Goal: Find specific page/section: Find specific page/section

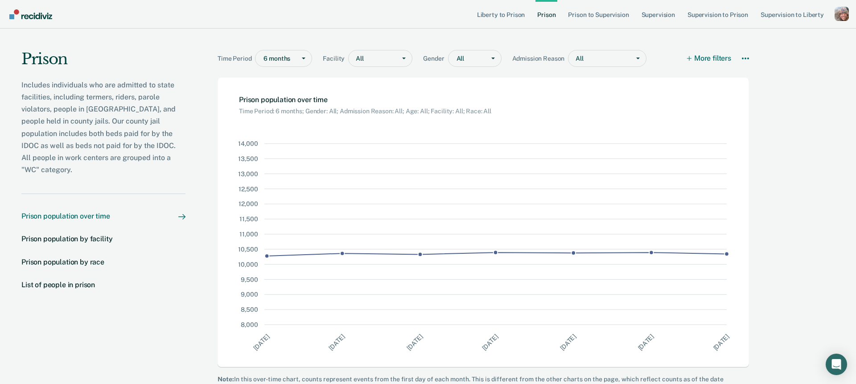
click at [127, 108] on p "Includes individuals who are admitted to state facilities, including termers, r…" at bounding box center [103, 127] width 164 height 97
click at [194, 95] on main "Time Period 6 months Facility All Gender All Admission Reason All More filters …" at bounding box center [485, 218] width 599 height 378
click at [155, 125] on p "Includes individuals who are admitted to state facilities, including termers, r…" at bounding box center [103, 127] width 164 height 97
click at [126, 124] on p "Includes individuals who are admitted to state facilities, including termers, r…" at bounding box center [103, 127] width 164 height 97
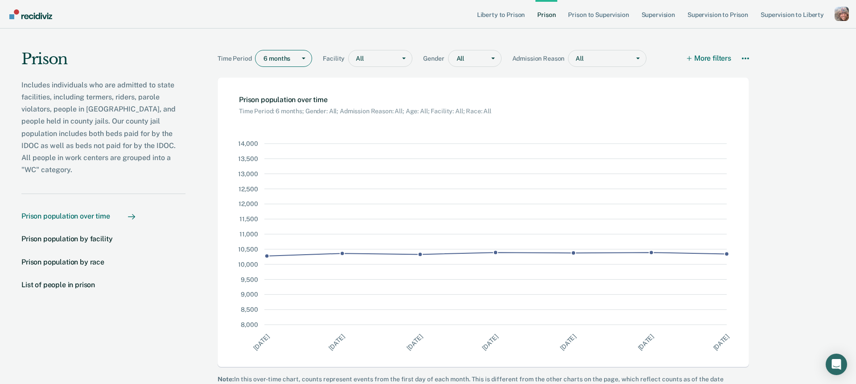
click at [283, 65] on div "6 months" at bounding box center [283, 58] width 57 height 17
click at [99, 132] on p "Includes individuals who are admitted to state facilities, including termers, r…" at bounding box center [103, 127] width 164 height 97
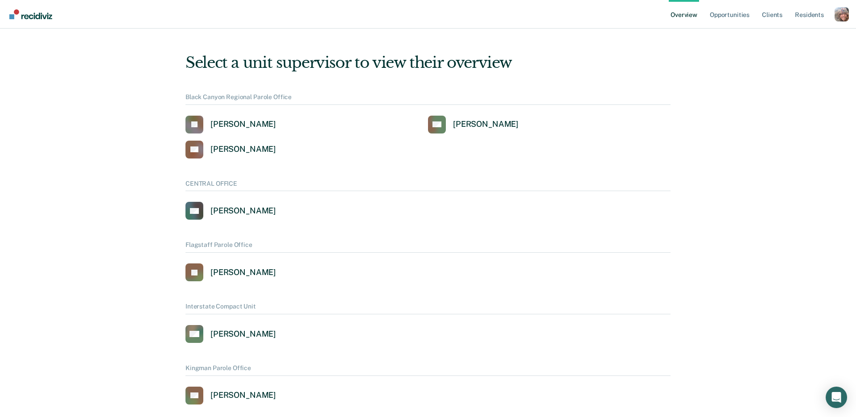
click at [843, 16] on div "Profile dropdown button" at bounding box center [842, 14] width 14 height 14
click at [800, 42] on link "Profile" at bounding box center [806, 41] width 58 height 8
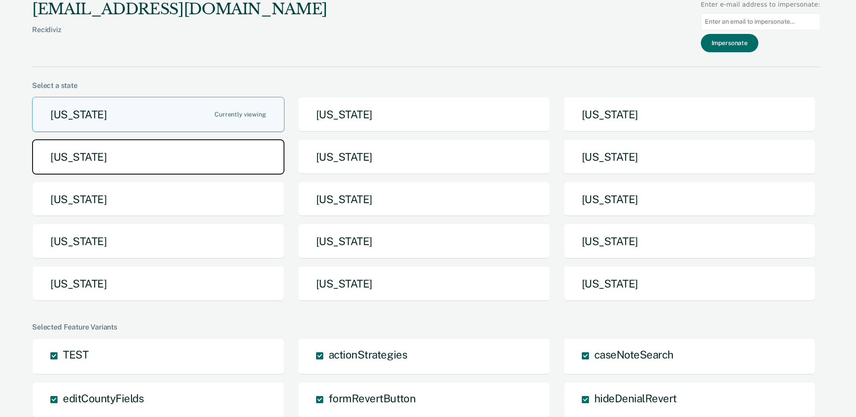
click at [215, 157] on button "[US_STATE]" at bounding box center [158, 156] width 252 height 35
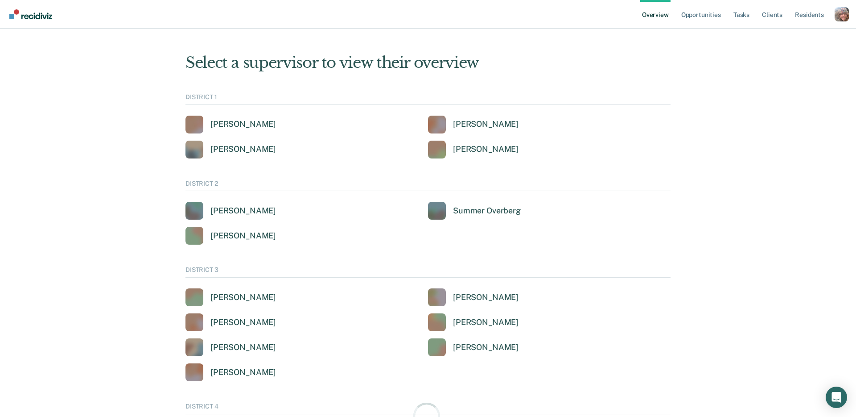
click at [842, 16] on div "Profile dropdown button" at bounding box center [842, 14] width 14 height 14
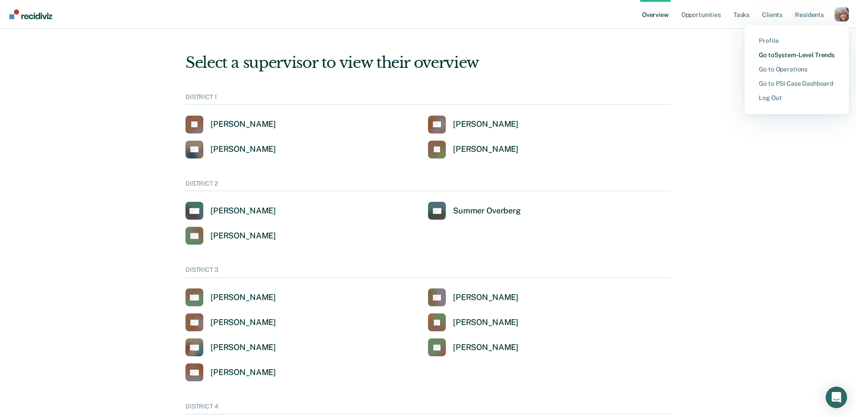
click at [831, 52] on link "Go to System-Level Trends" at bounding box center [797, 55] width 76 height 8
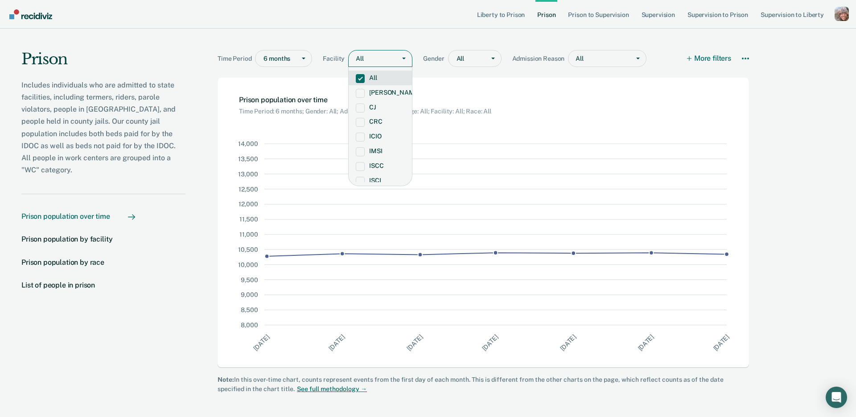
click at [379, 61] on div "Main chart and filter content" at bounding box center [378, 58] width 27 height 9
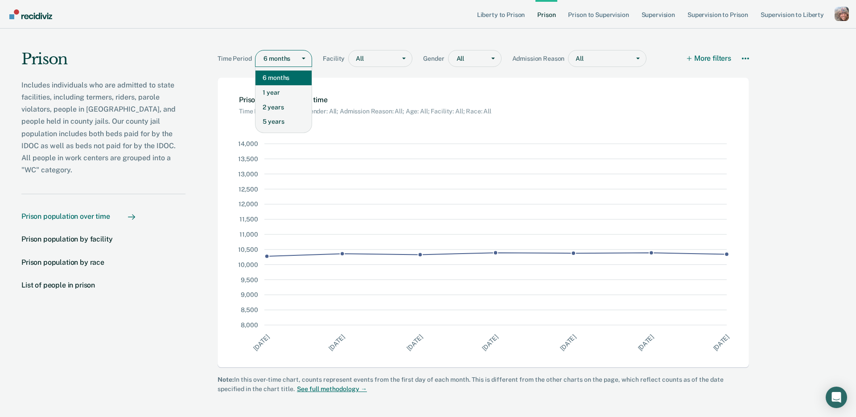
click at [281, 61] on div "Main chart and filter content" at bounding box center [278, 58] width 28 height 9
click at [302, 59] on div "Main chart and filter content" at bounding box center [304, 58] width 16 height 16
click at [764, 56] on main "Time Period option 6 months, selected. timePeriod is focused ,type to refine li…" at bounding box center [485, 220] width 599 height 383
click at [843, 15] on div "Profile dropdown button" at bounding box center [842, 14] width 14 height 14
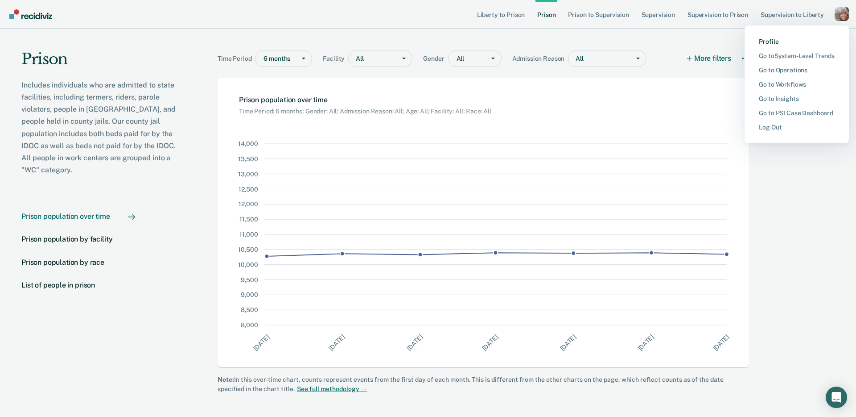
click at [776, 38] on link "Profile" at bounding box center [797, 42] width 76 height 8
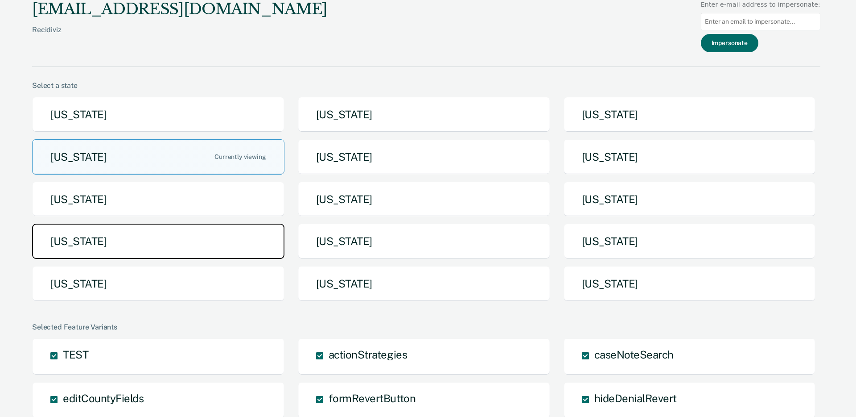
click at [225, 237] on button "[US_STATE]" at bounding box center [158, 240] width 252 height 35
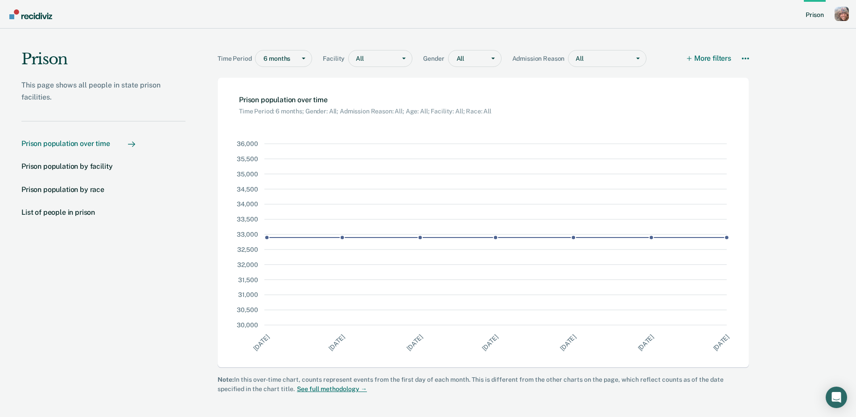
click at [127, 96] on p "This page shows all people in state prison facilities." at bounding box center [103, 91] width 164 height 24
click at [113, 90] on p "This page shows all people in state prison facilities." at bounding box center [103, 91] width 164 height 24
click at [191, 85] on main "Time Period 6 months Facility All Gender All Admission Reason All More filters …" at bounding box center [485, 220] width 599 height 383
click at [281, 62] on div "Main chart and filter content" at bounding box center [278, 58] width 28 height 9
drag, startPoint x: 142, startPoint y: 82, endPoint x: 147, endPoint y: 32, distance: 50.2
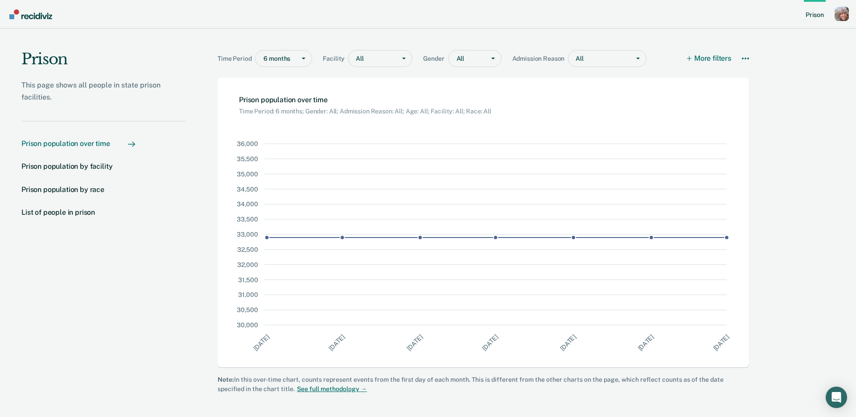
click at [142, 82] on p "This page shows all people in state prison facilities." at bounding box center [103, 91] width 164 height 24
